Goal: Information Seeking & Learning: Find specific fact

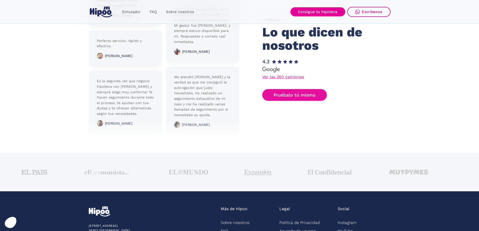
scroll to position [1254, 0]
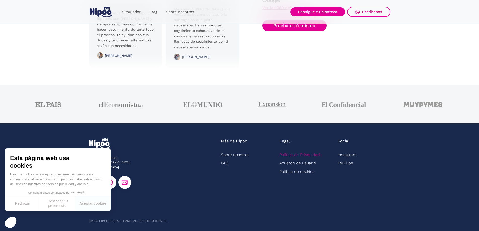
click at [307, 153] on link "Política de Privacidad" at bounding box center [300, 155] width 41 height 8
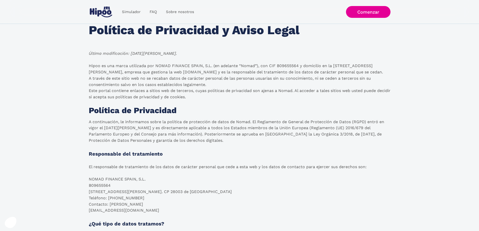
scroll to position [25, 0]
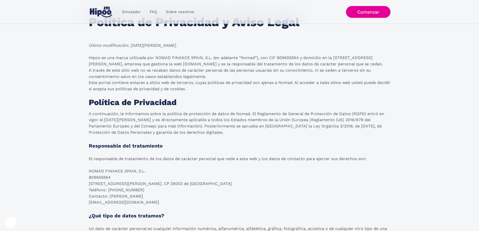
click at [105, 178] on p "El responsable de tratamiento de los datos de carácter personal que cede a esta…" at bounding box center [228, 181] width 278 height 50
